Goal: Task Accomplishment & Management: Use online tool/utility

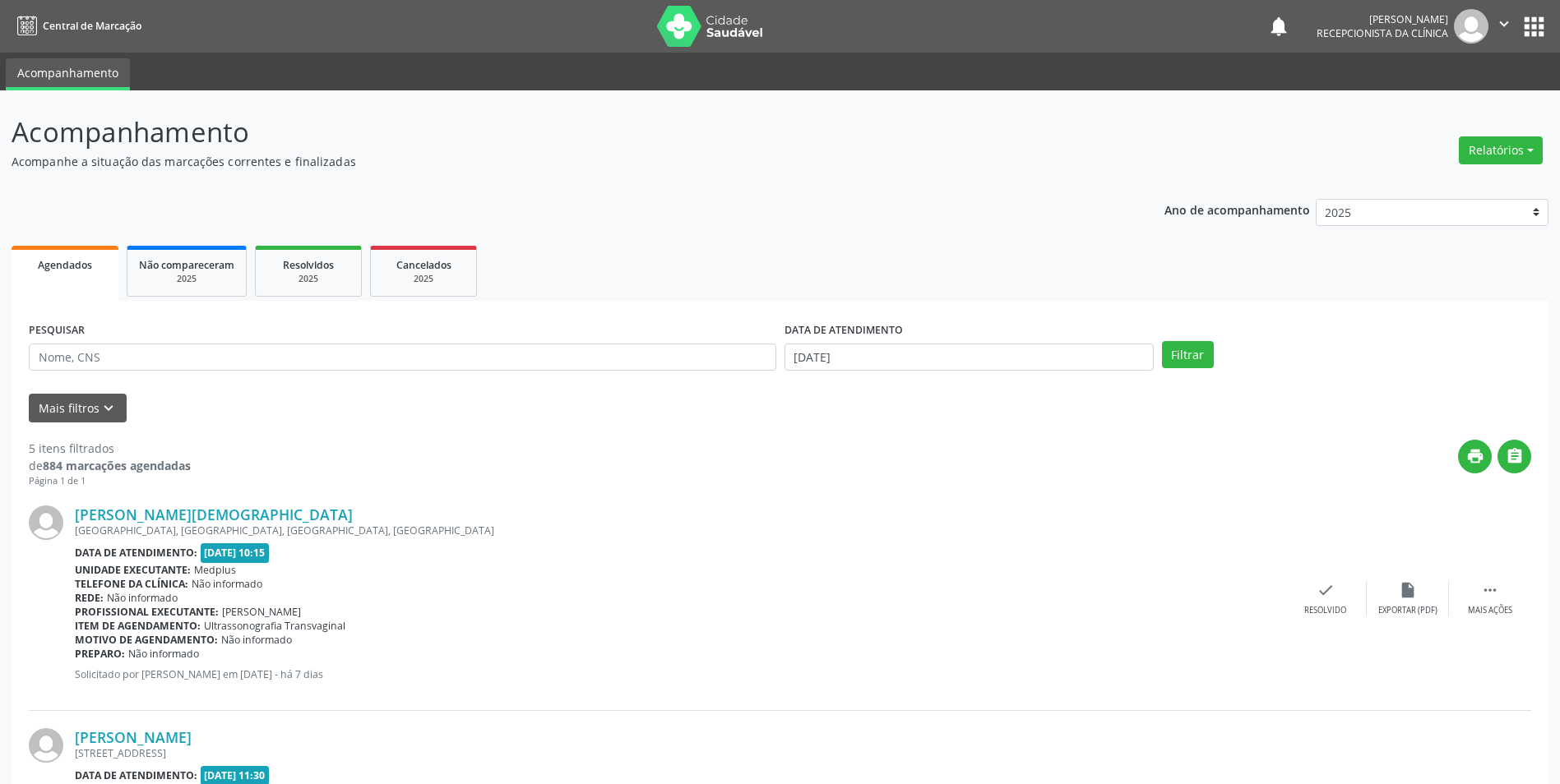
click at [78, 261] on span "Agendados" at bounding box center [65, 265] width 55 height 14
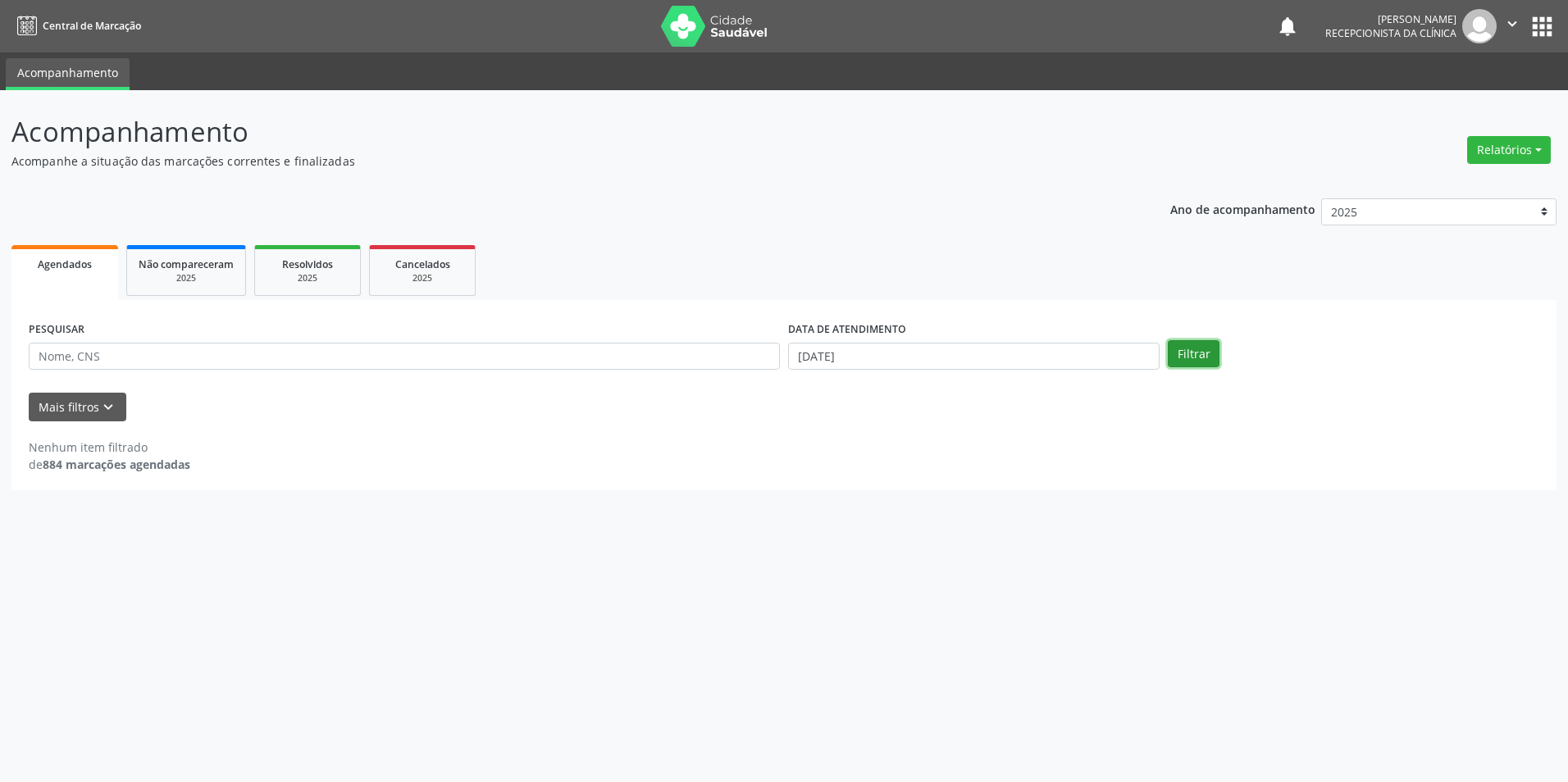
click at [1177, 360] on button "Filtrar" at bounding box center [1194, 354] width 52 height 28
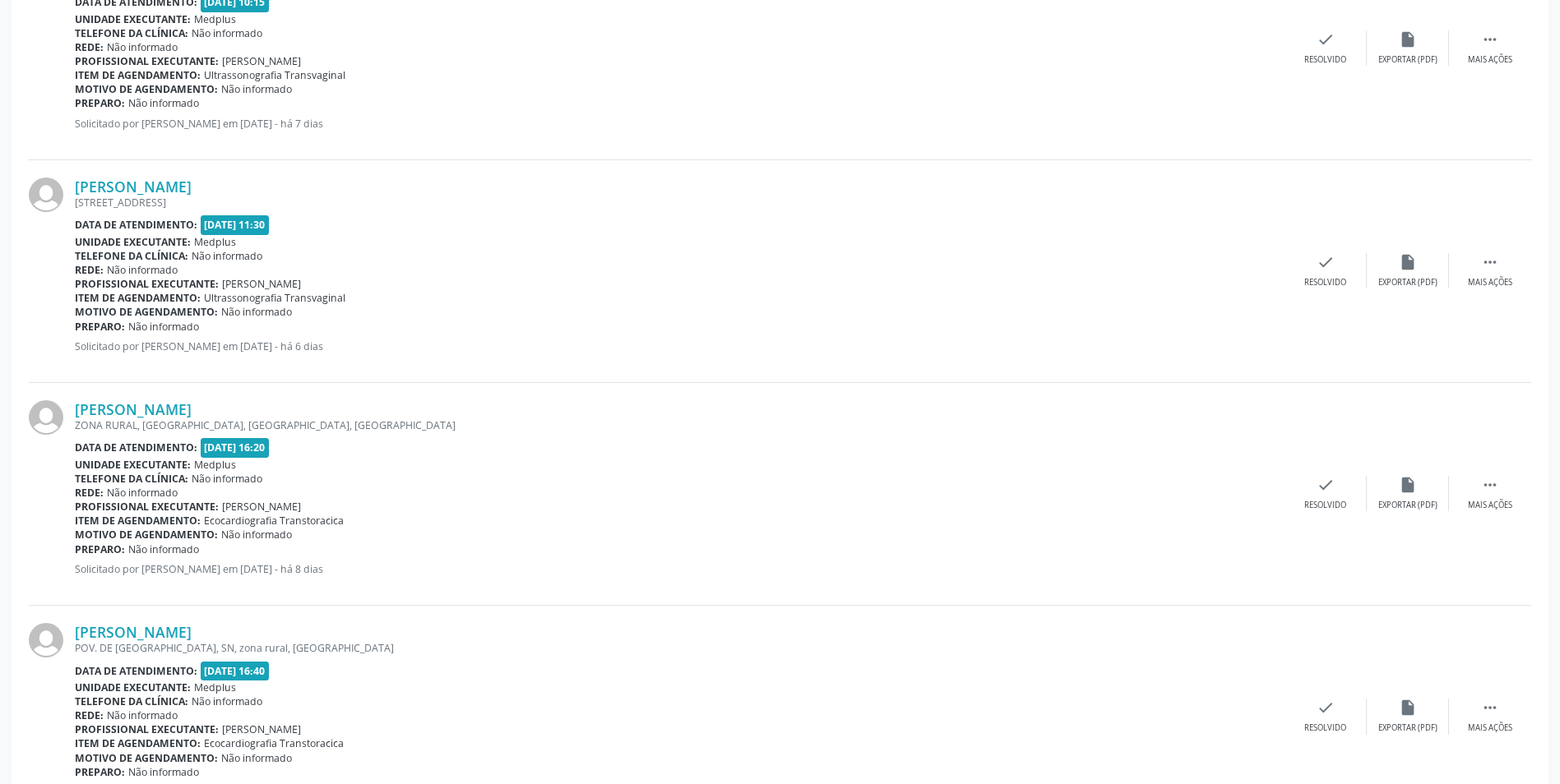
scroll to position [740, 0]
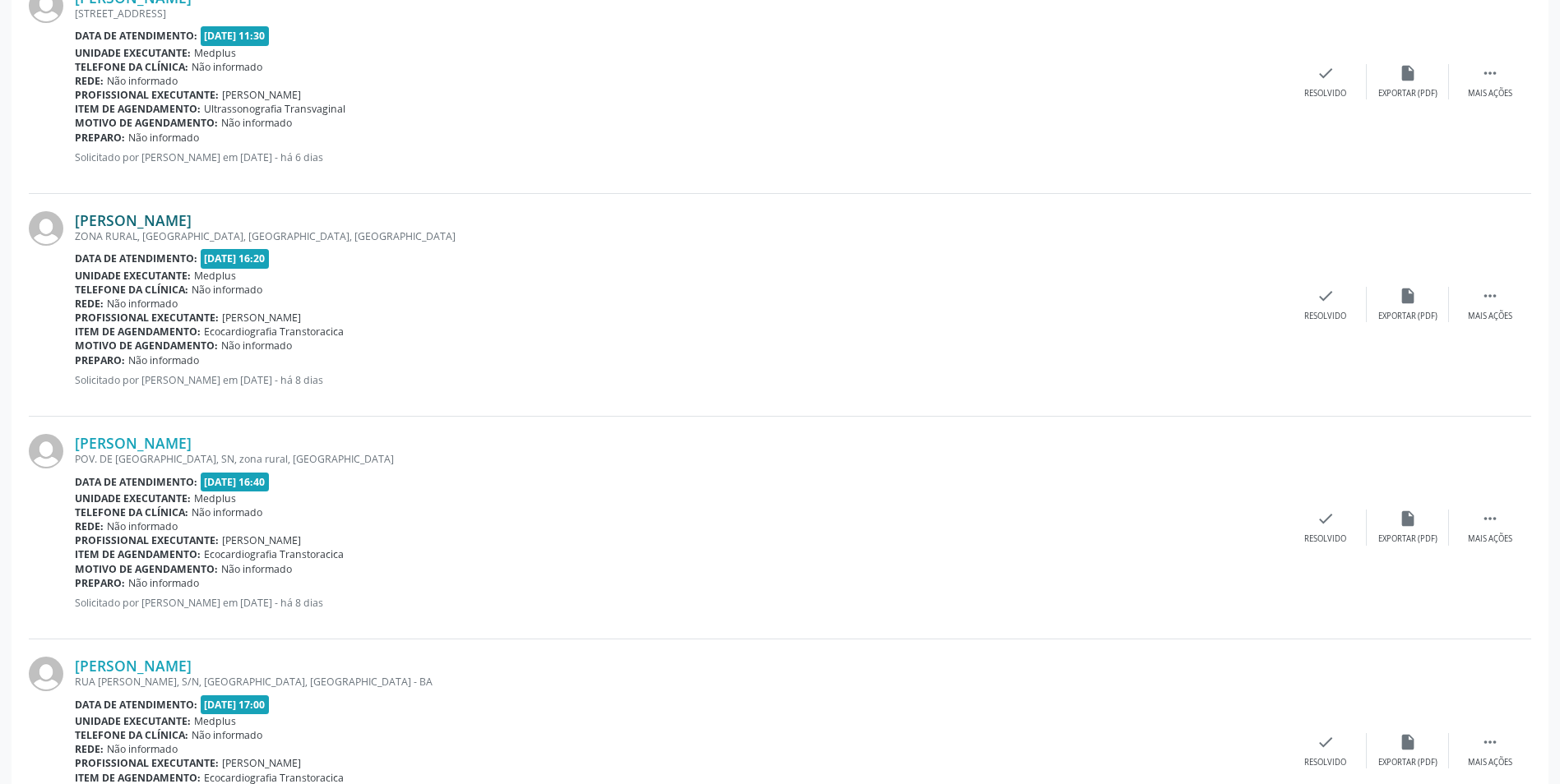
click at [123, 218] on link "[PERSON_NAME]" at bounding box center [133, 220] width 117 height 18
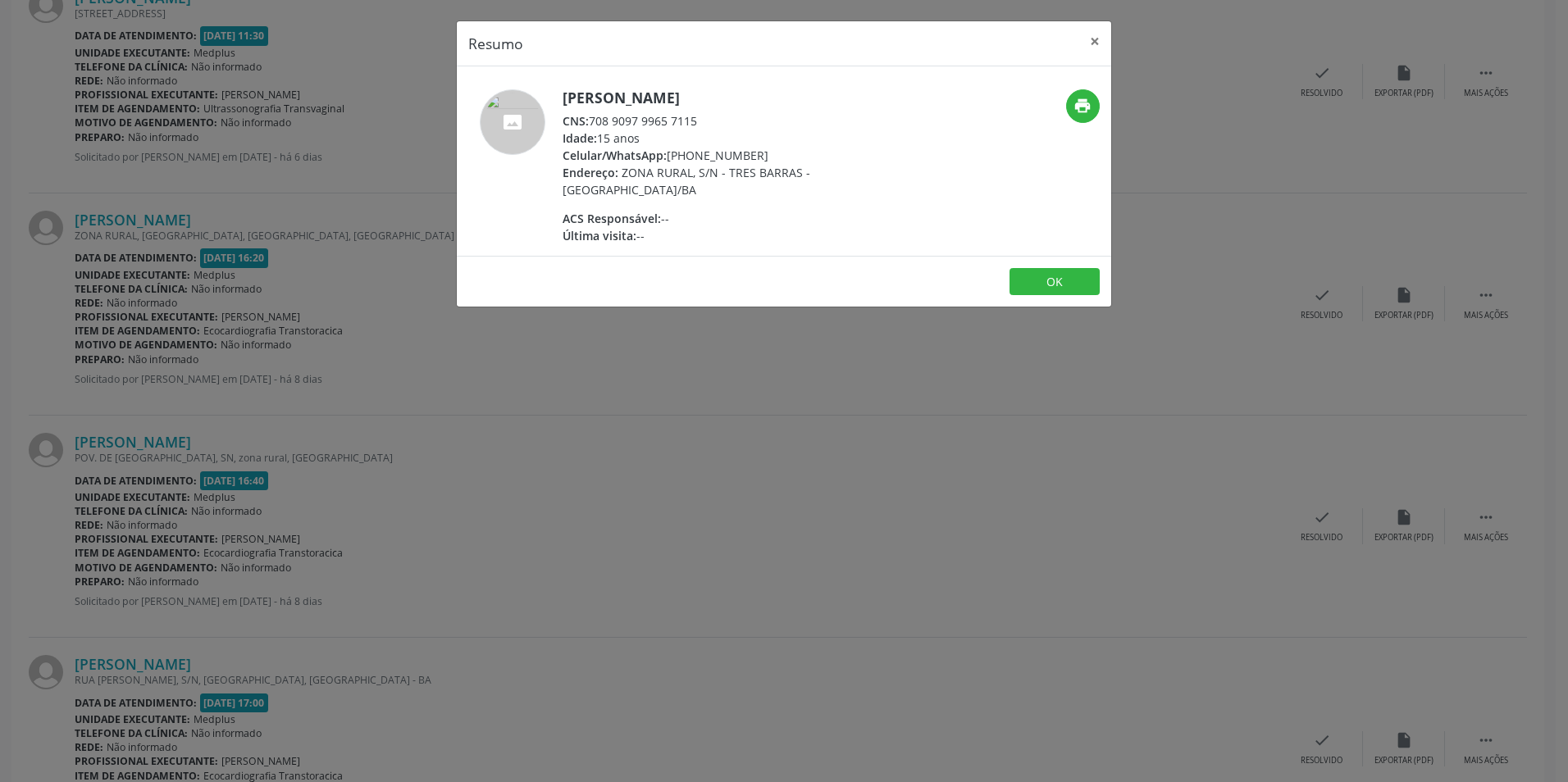
click at [698, 346] on div "Resumo × [PERSON_NAME] CNS: 708 9097 9965 7115 Idade: 15 anos Celular/WhatsApp:…" at bounding box center [784, 391] width 1568 height 782
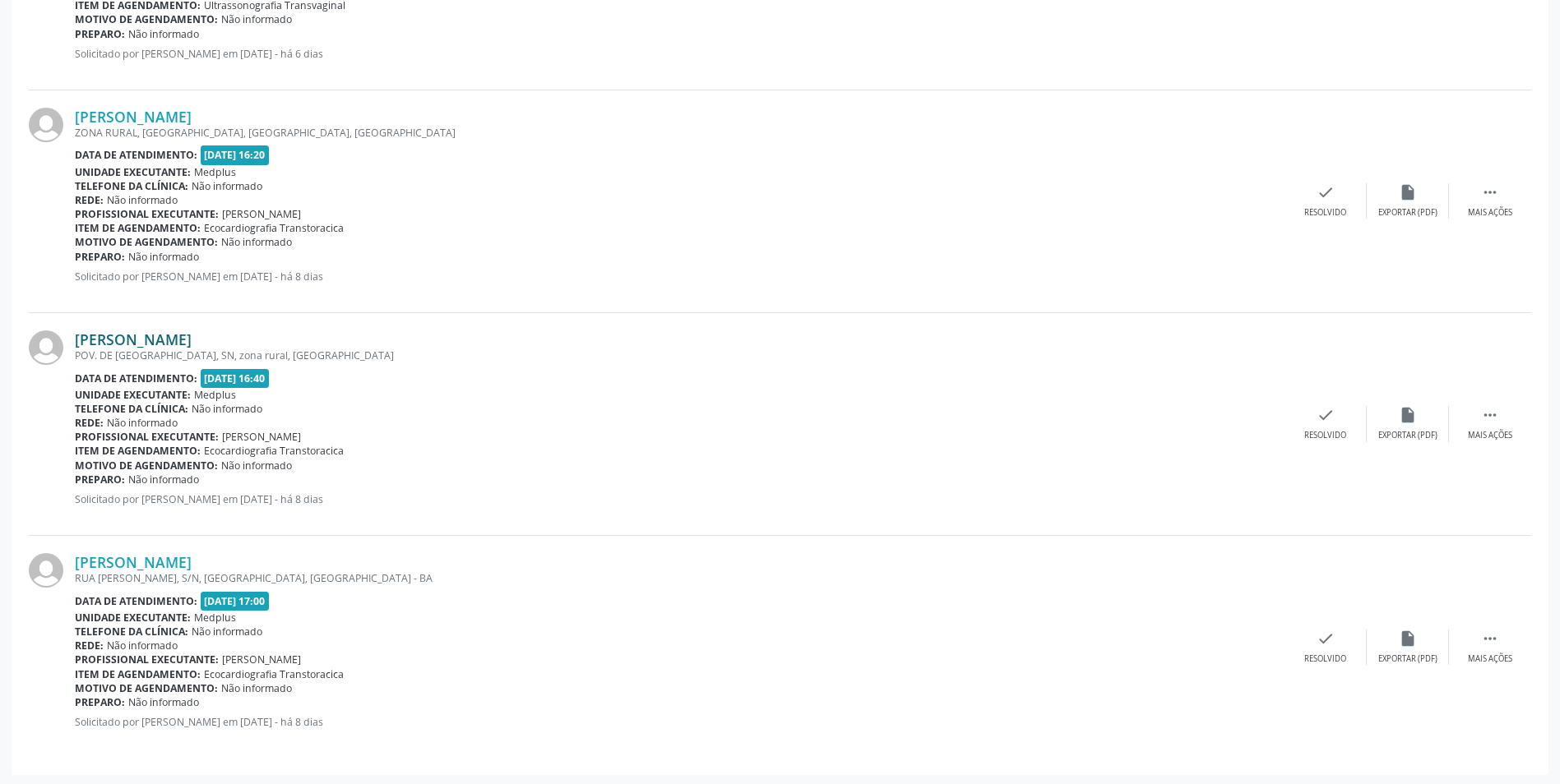
scroll to position [846, 0]
click at [177, 335] on link "[PERSON_NAME]" at bounding box center [133, 336] width 117 height 18
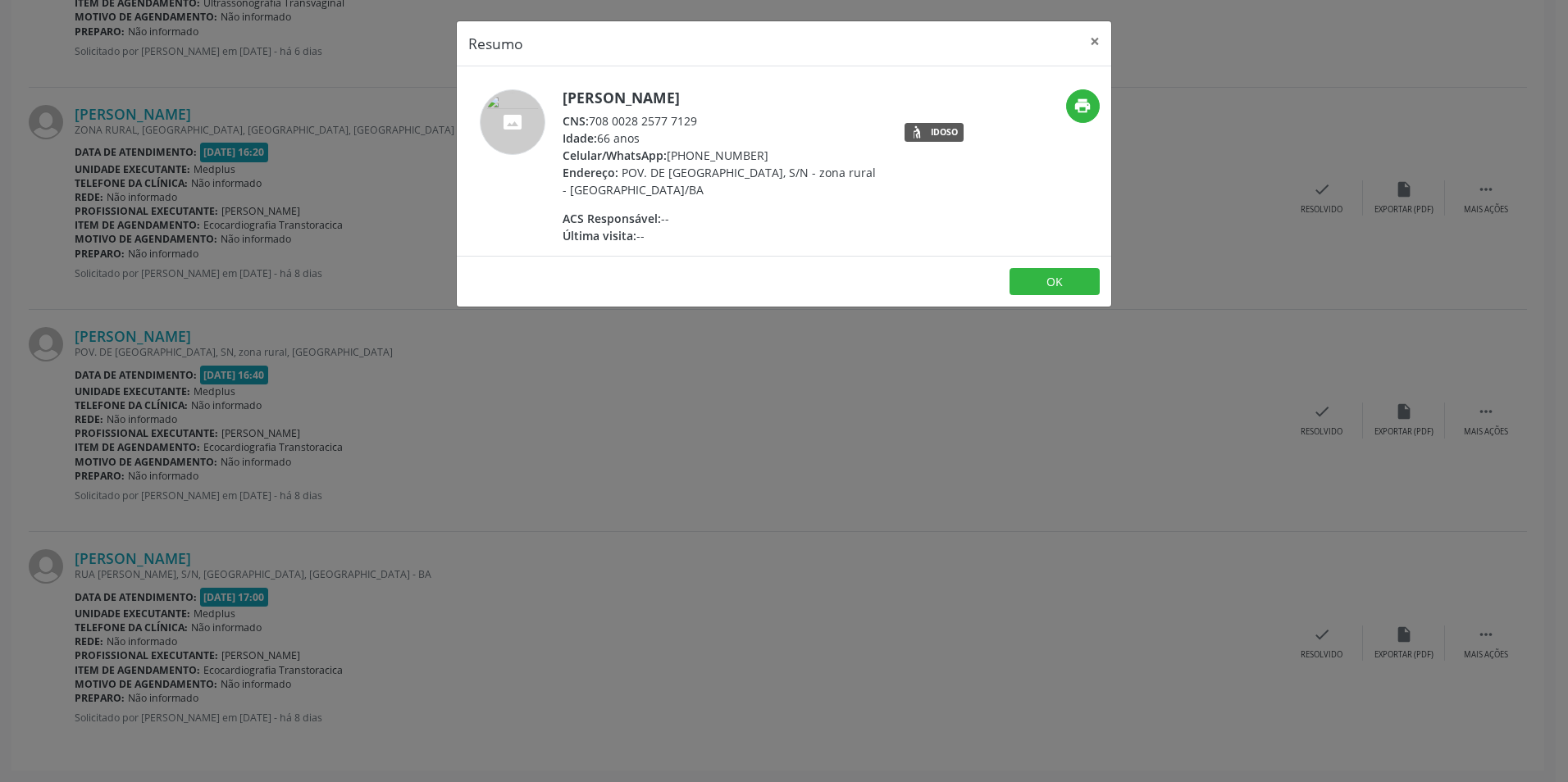
click at [739, 434] on div "Resumo × [PERSON_NAME] CNS: 708 0028 2577 7129 Idade: 66 anos Celular/WhatsApp:…" at bounding box center [784, 391] width 1568 height 782
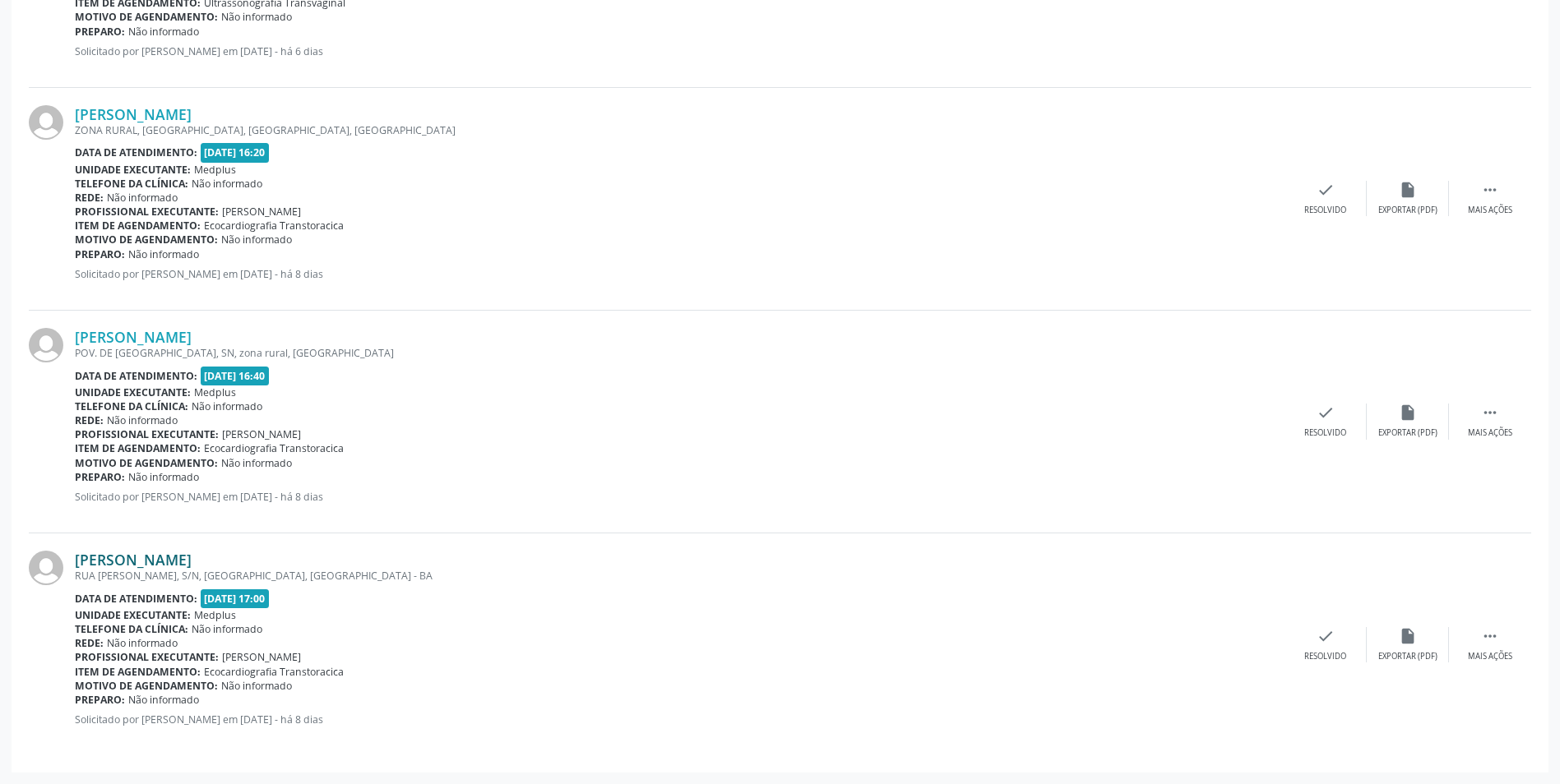
click at [176, 559] on link "[PERSON_NAME]" at bounding box center [133, 560] width 117 height 18
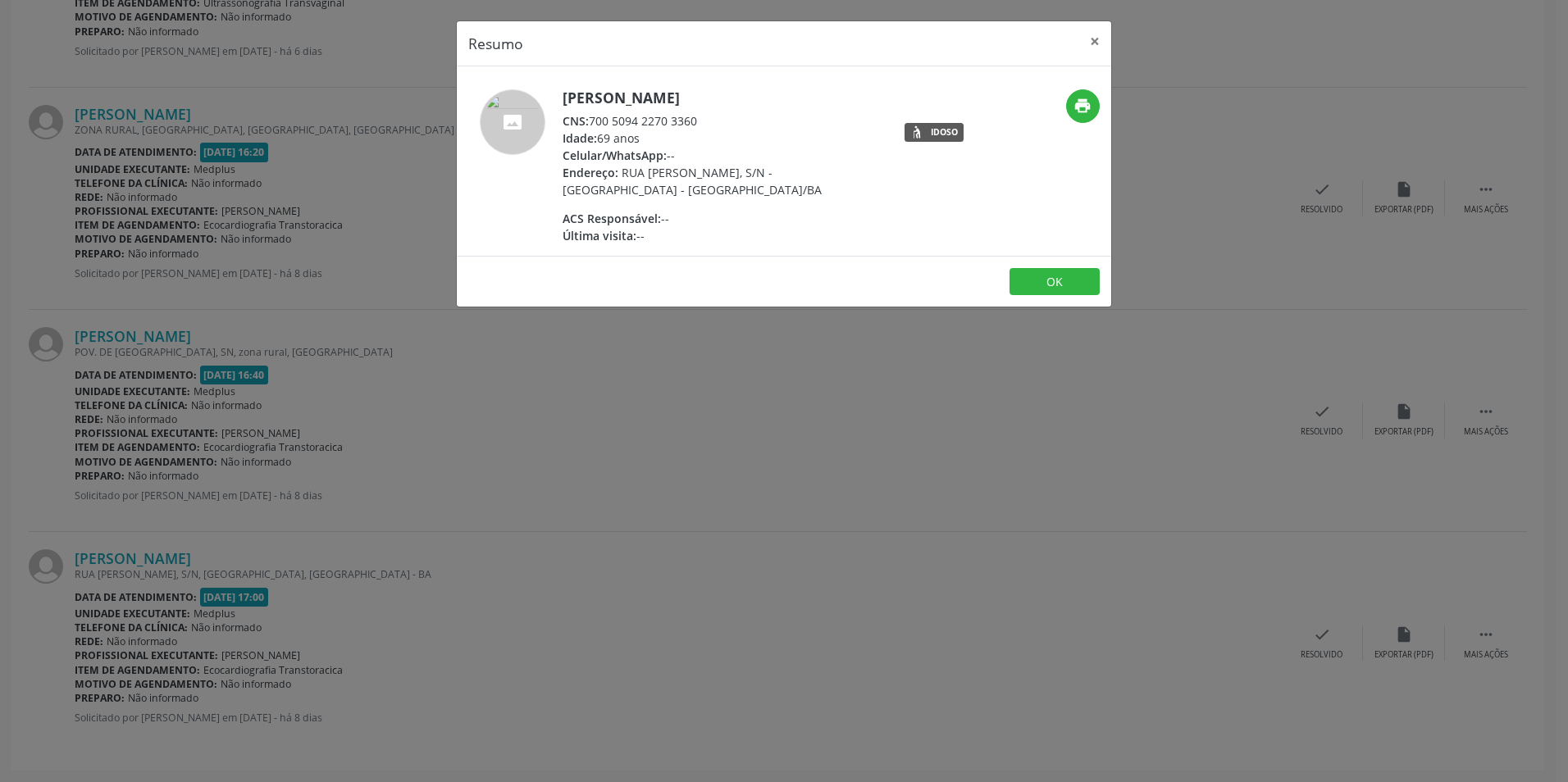
drag, startPoint x: 717, startPoint y: 669, endPoint x: 522, endPoint y: 416, distance: 319.4
click at [712, 656] on div "Resumo × [PERSON_NAME] CNS: 700 5094 2270 3360 Idade: 69 anos Celular/WhatsApp:…" at bounding box center [784, 391] width 1568 height 782
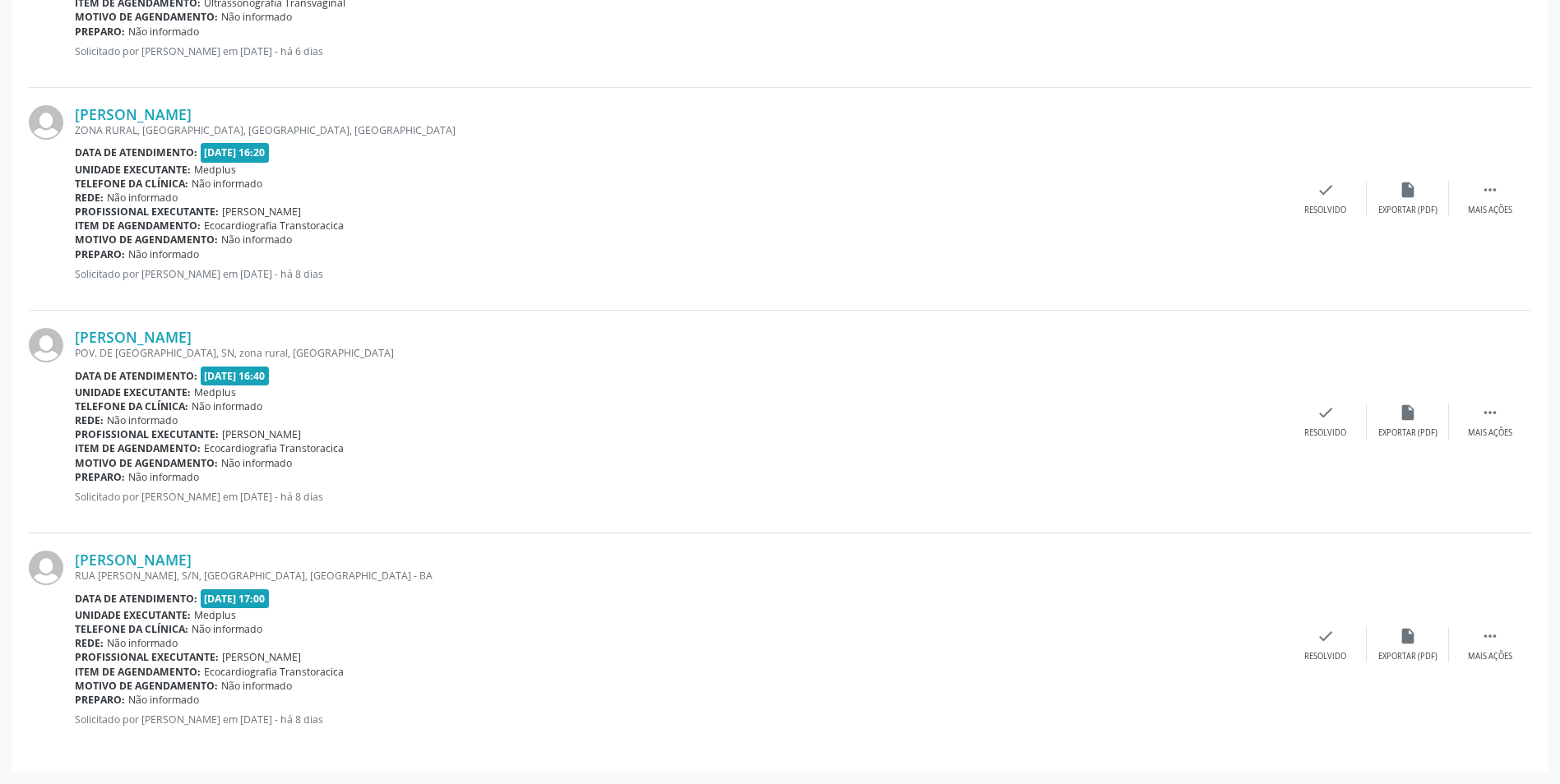
click at [180, 586] on div "[PERSON_NAME] [GEOGRAPHIC_DATA][PERSON_NAME], S/N, [GEOGRAPHIC_DATA], [GEOGRAPH…" at bounding box center [680, 645] width 1210 height 188
click at [184, 566] on link "[PERSON_NAME]" at bounding box center [133, 560] width 117 height 18
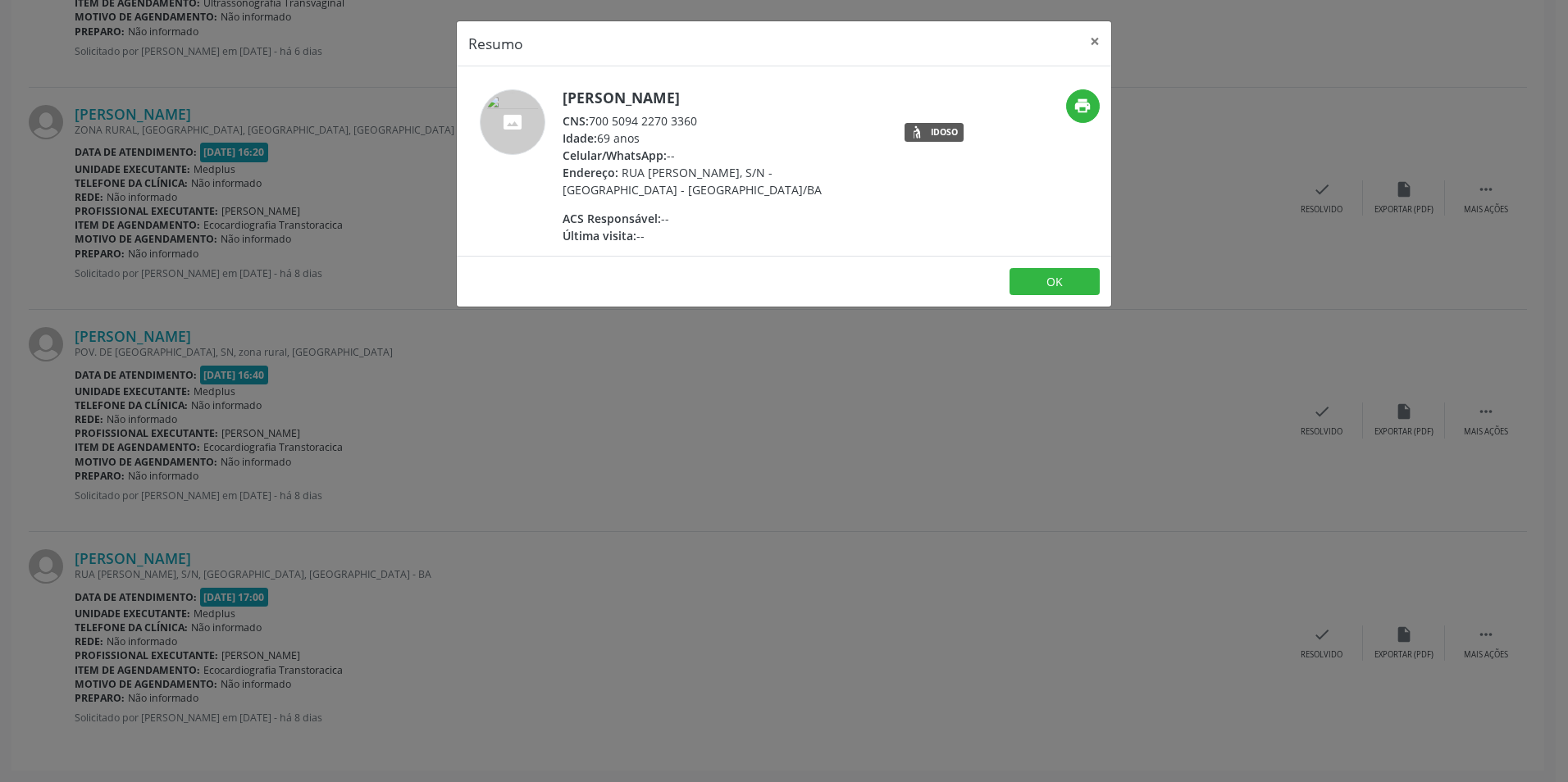
click at [769, 415] on div "Resumo × [PERSON_NAME] CNS: 700 5094 2270 3360 Idade: 69 anos Celular/WhatsApp:…" at bounding box center [784, 391] width 1568 height 782
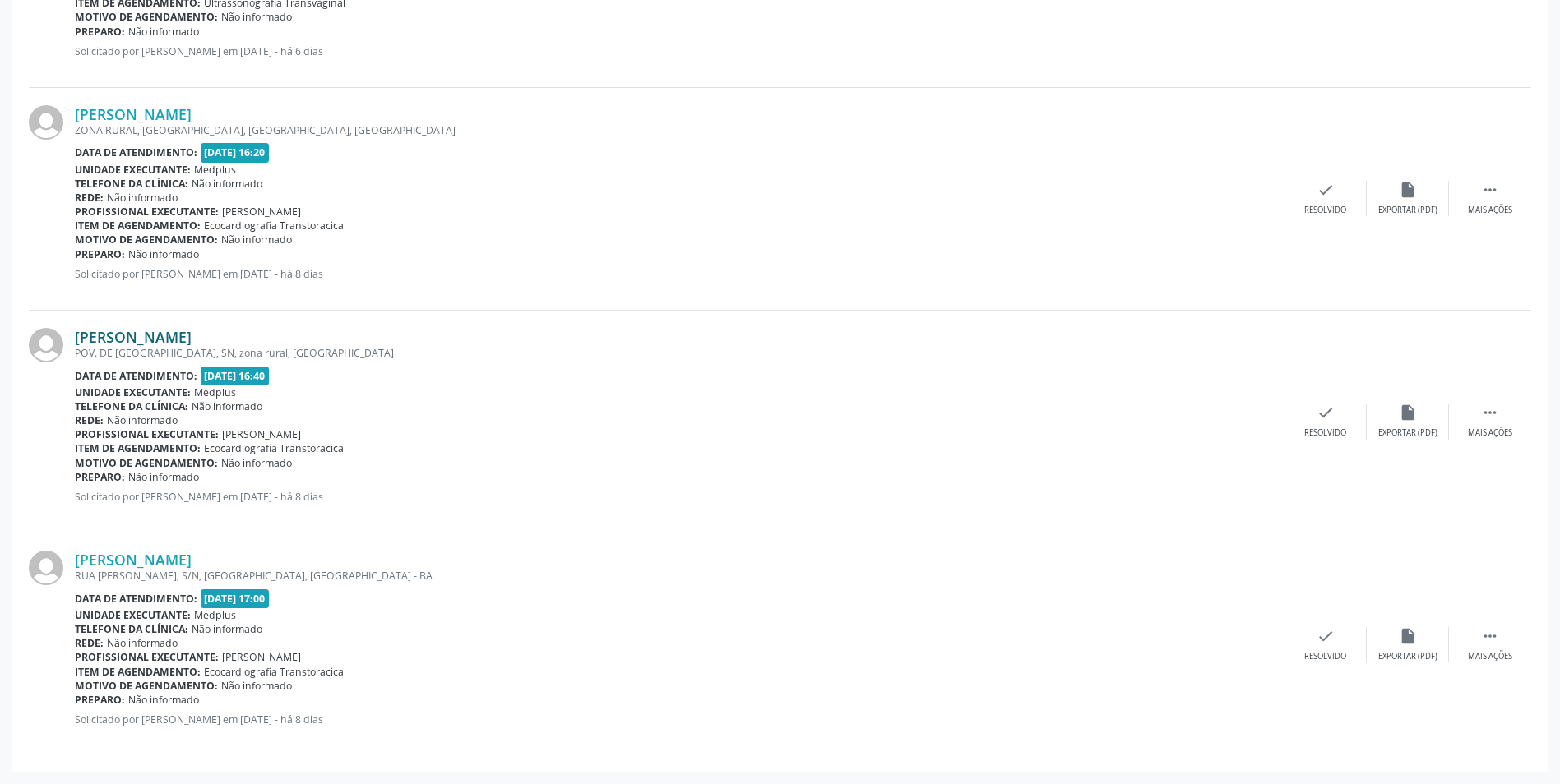
click at [182, 334] on link "[PERSON_NAME]" at bounding box center [133, 336] width 117 height 18
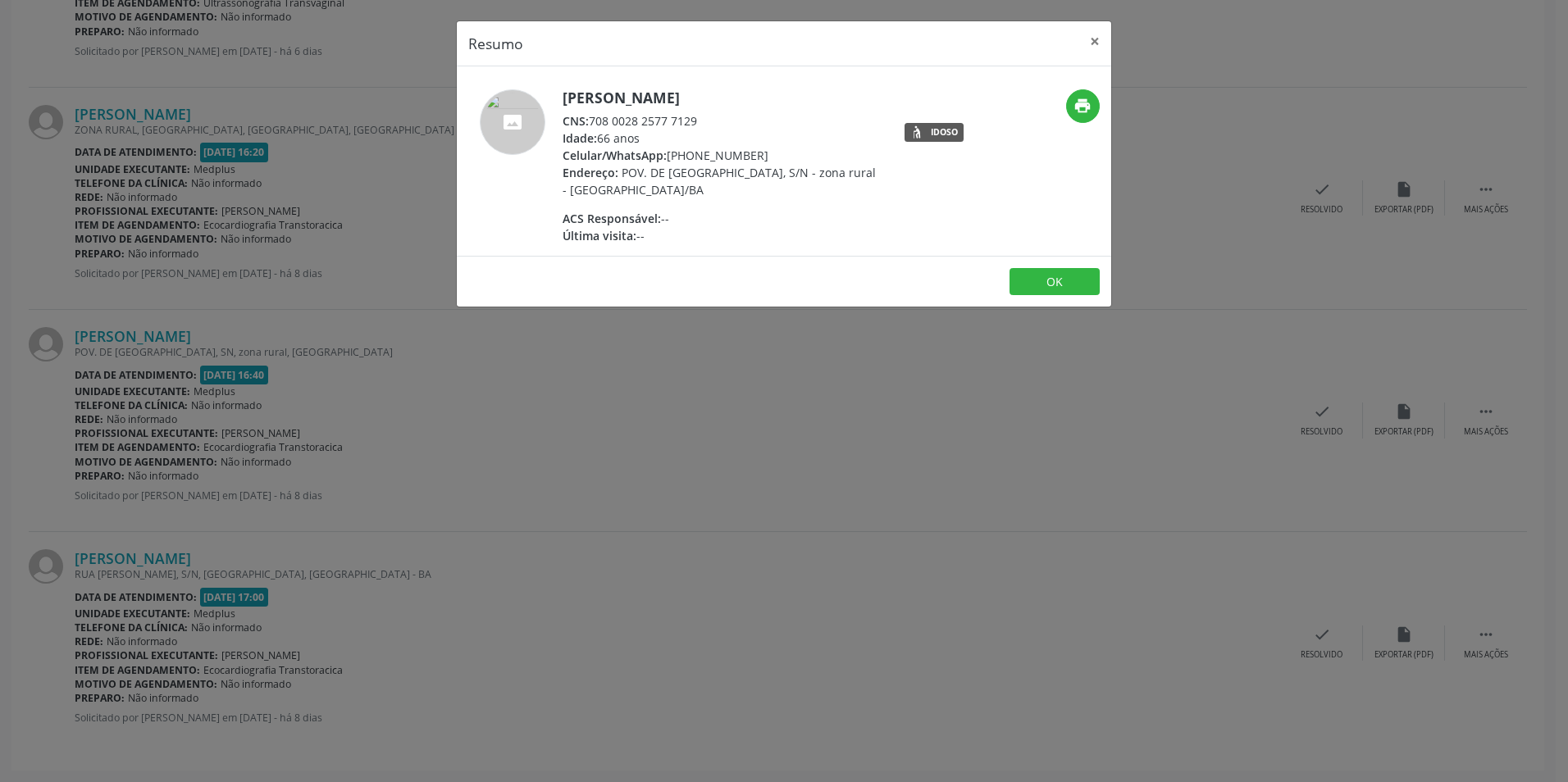
click at [899, 364] on div "Resumo × [PERSON_NAME] CNS: 708 0028 2577 7129 Idade: 66 anos Celular/WhatsApp:…" at bounding box center [784, 391] width 1568 height 782
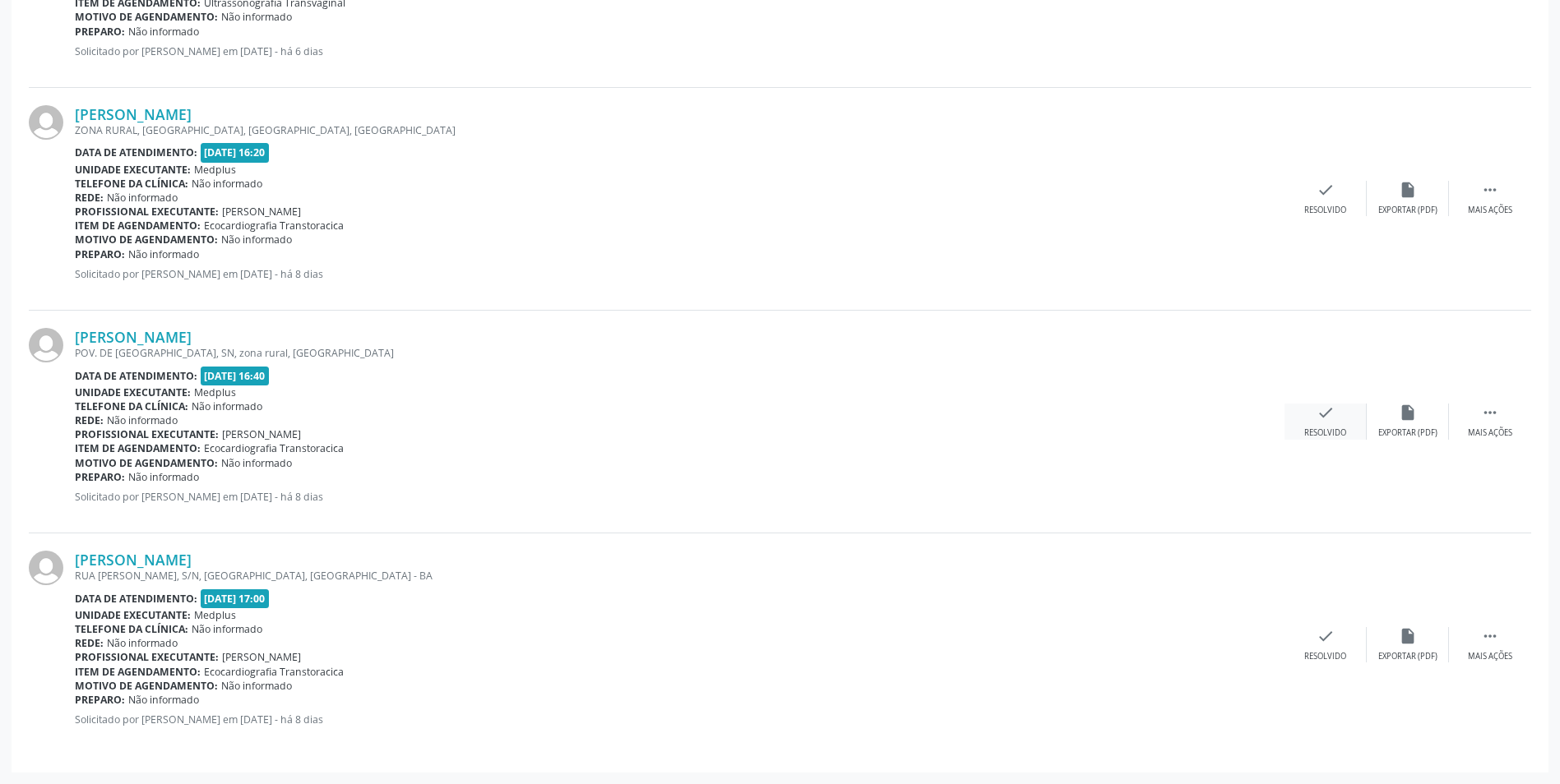
click at [1309, 415] on div "check Resolvido" at bounding box center [1325, 421] width 82 height 36
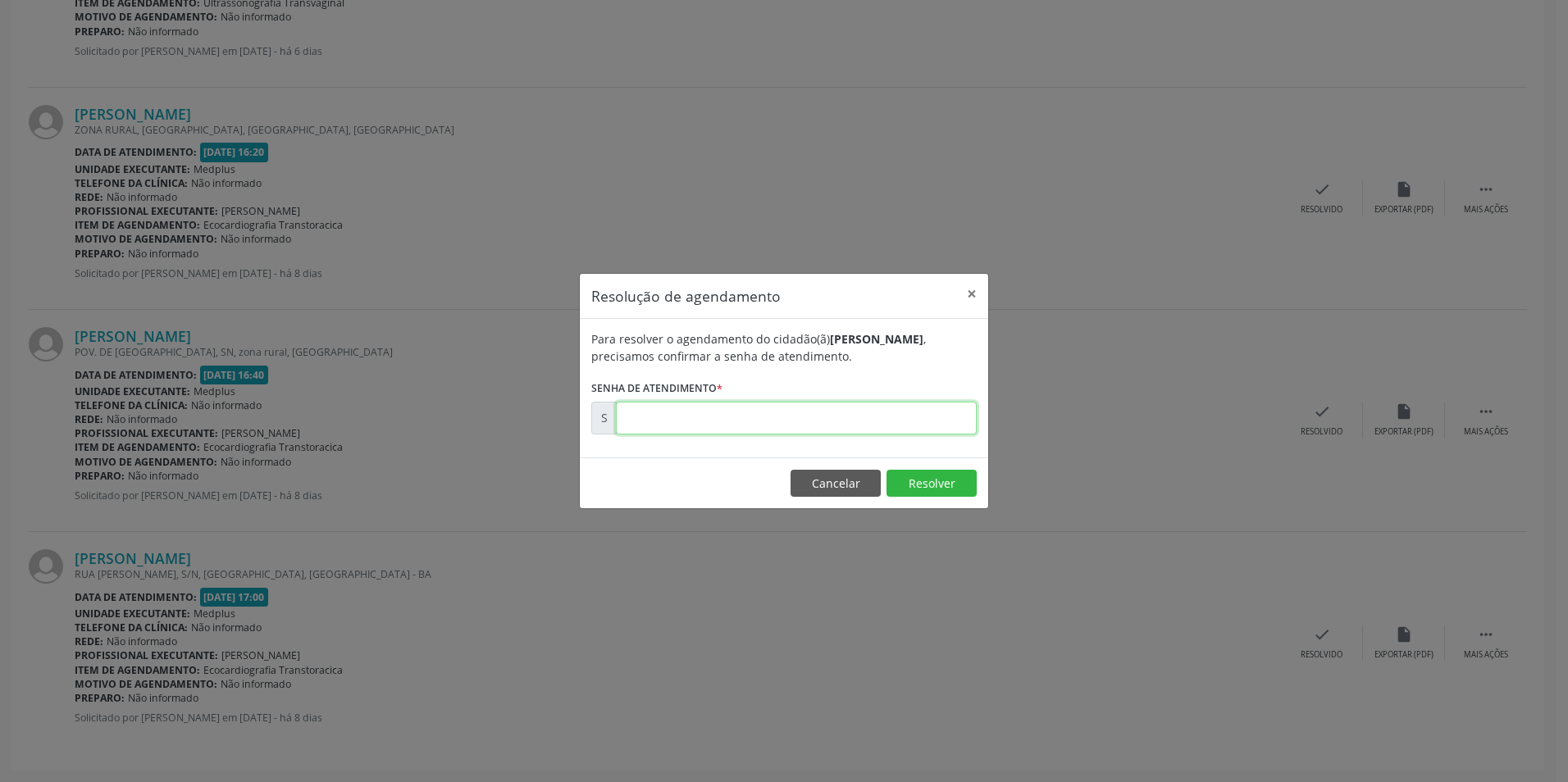
click at [635, 427] on input "text" at bounding box center [796, 418] width 361 height 33
type input "00173788"
click at [931, 492] on button "Resolver" at bounding box center [932, 484] width 90 height 28
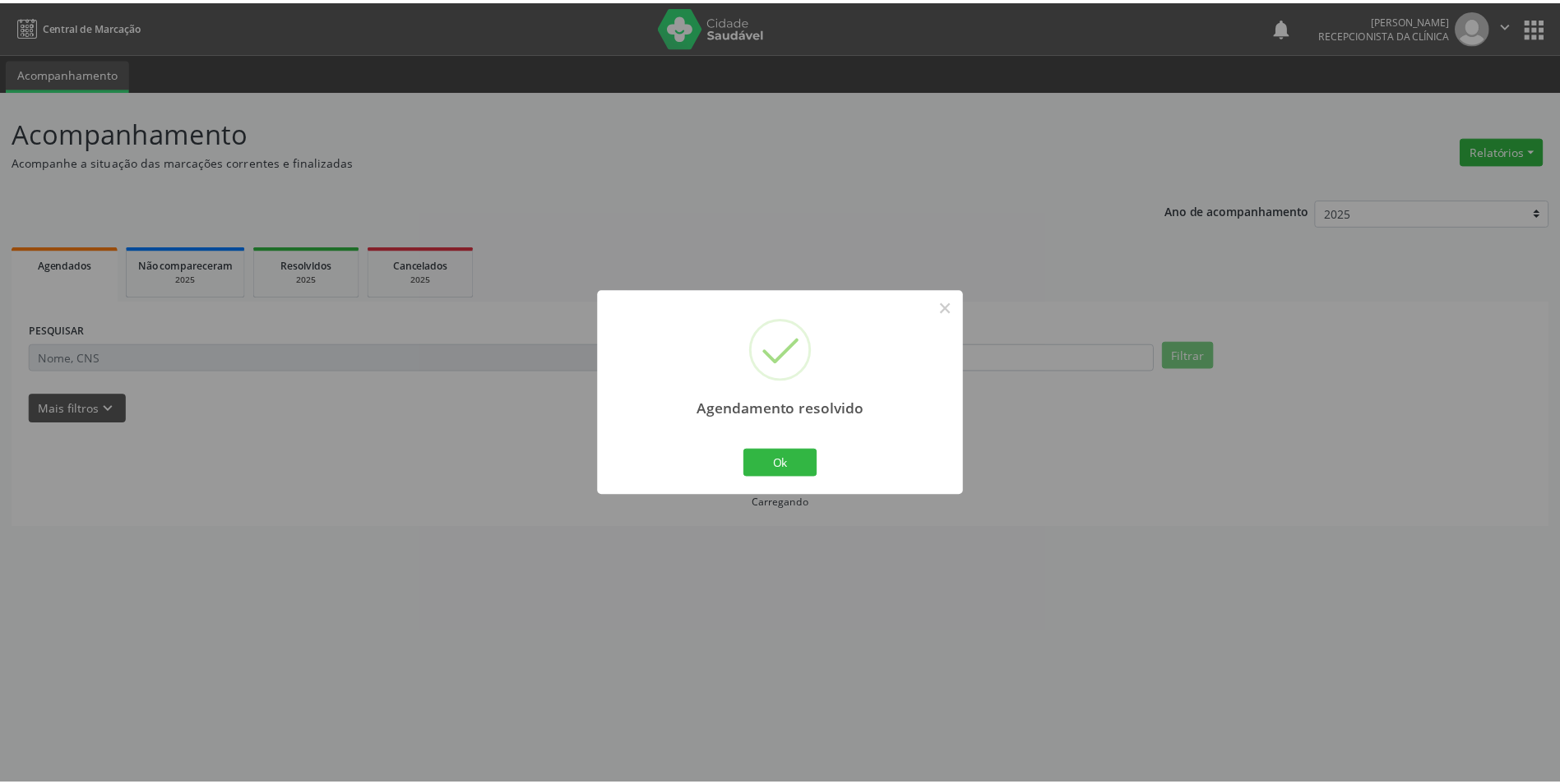
scroll to position [0, 0]
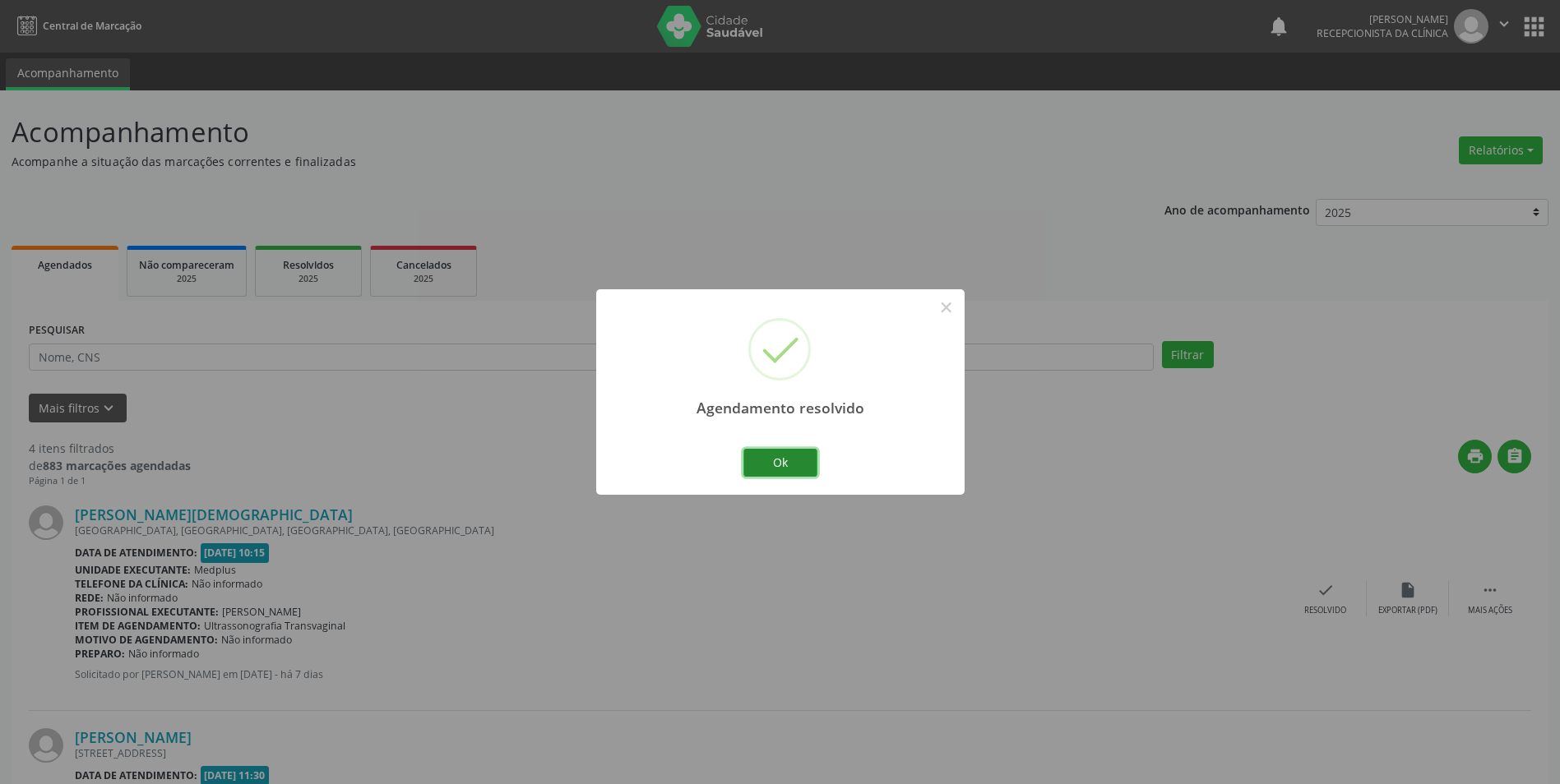
click at [772, 473] on button "Ok" at bounding box center [780, 463] width 74 height 28
